Goal: Task Accomplishment & Management: Use online tool/utility

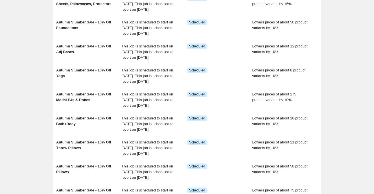
scroll to position [93, 0]
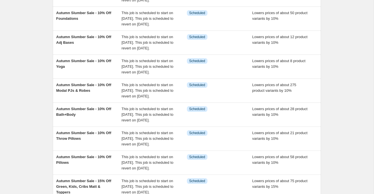
click at [36, 101] on div "NA Bulk Price Editor. This page is ready NA Bulk Price Editor Add new price [ME…" at bounding box center [187, 80] width 374 height 347
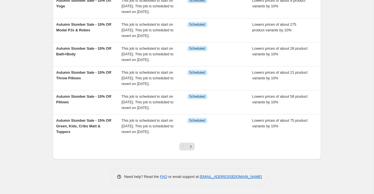
scroll to position [168, 0]
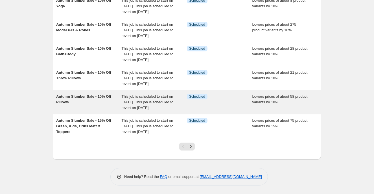
click at [96, 111] on div "Autumn Slumber Sale - 10% Off Pillows" at bounding box center [89, 102] width 66 height 17
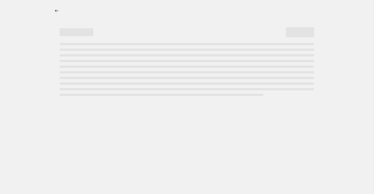
select select "percentage"
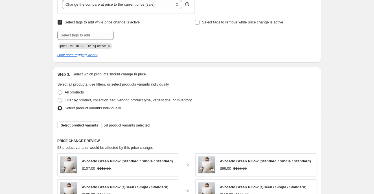
scroll to position [276, 0]
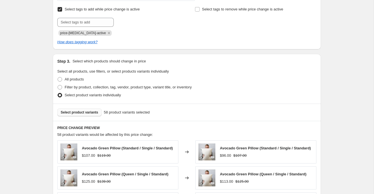
click at [82, 113] on span "Select product variants" at bounding box center [80, 112] width 38 height 5
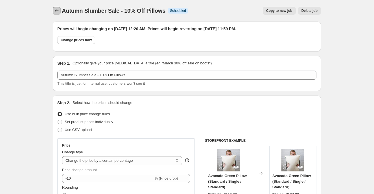
click at [55, 11] on icon "Price change jobs" at bounding box center [57, 11] width 6 height 6
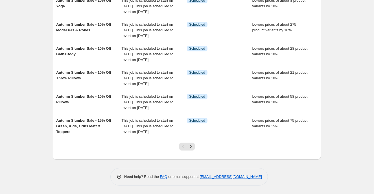
scroll to position [210, 0]
click at [192, 147] on icon "Next" at bounding box center [191, 147] width 6 height 6
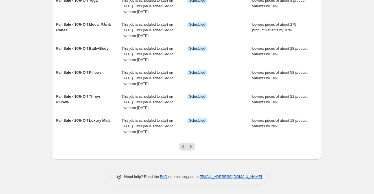
scroll to position [0, 0]
